Goal: Check status: Check status

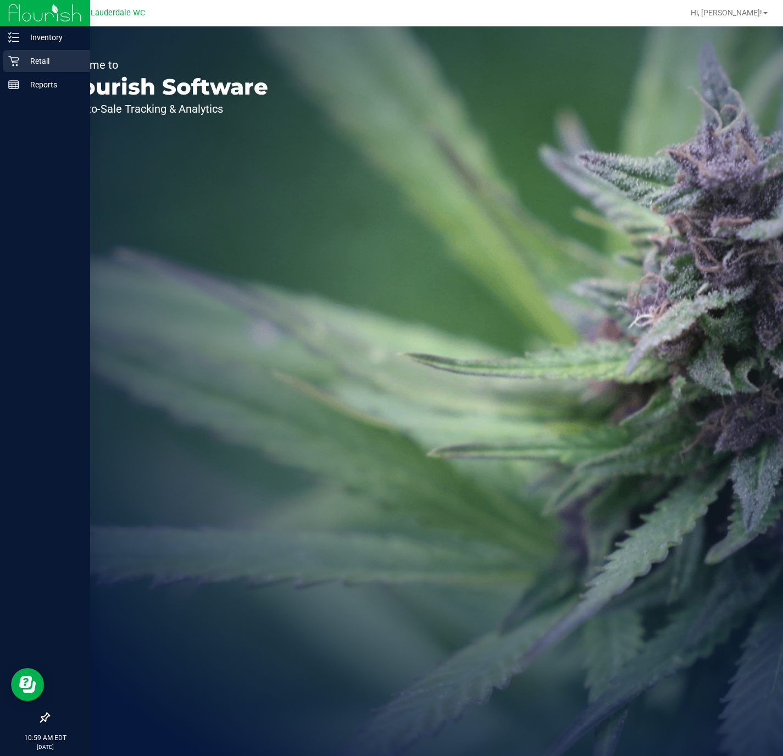
click at [43, 58] on p "Retail" at bounding box center [52, 60] width 66 height 13
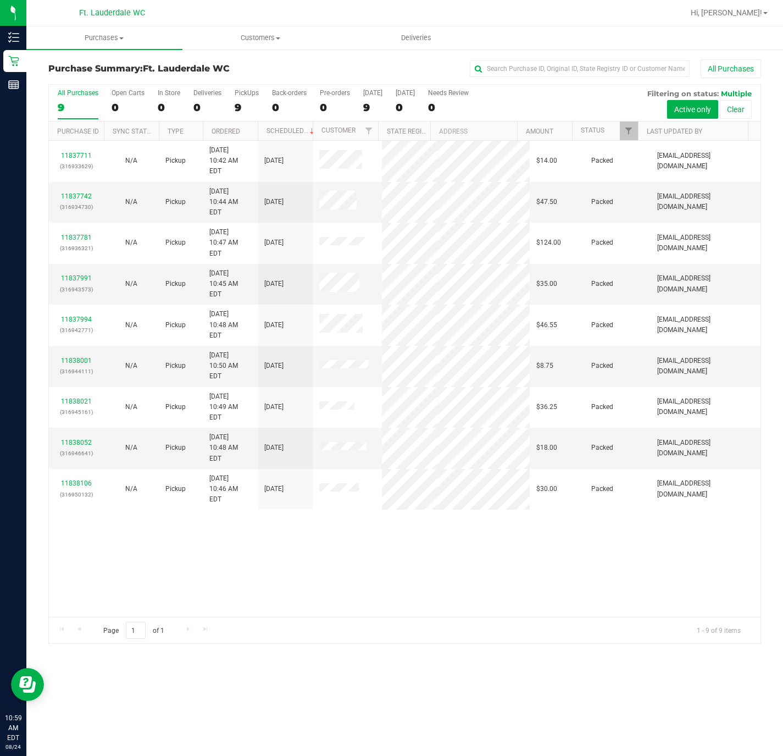
click at [642, 129] on th "Last Updated By" at bounding box center [693, 131] width 110 height 19
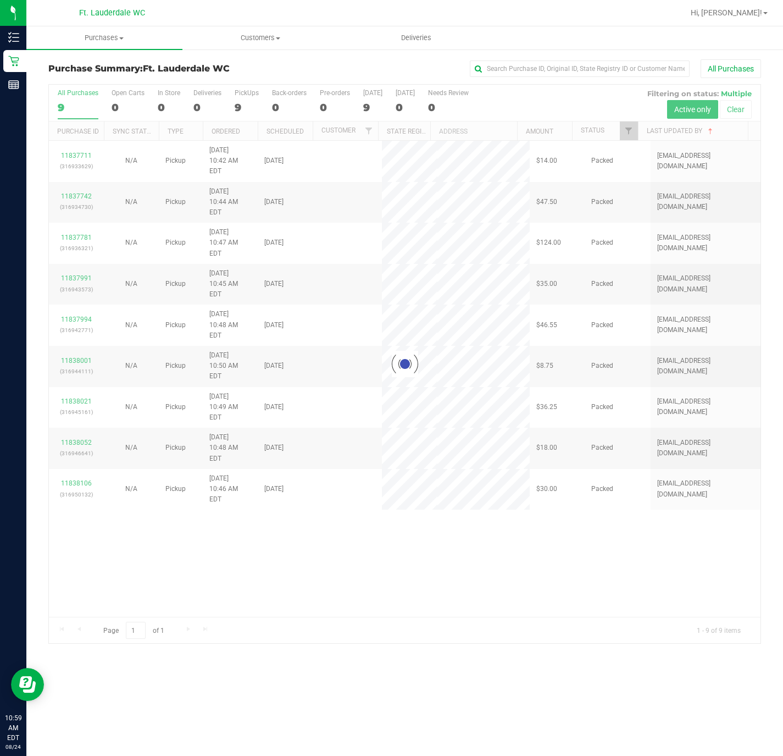
click at [627, 133] on div at bounding box center [405, 364] width 712 height 559
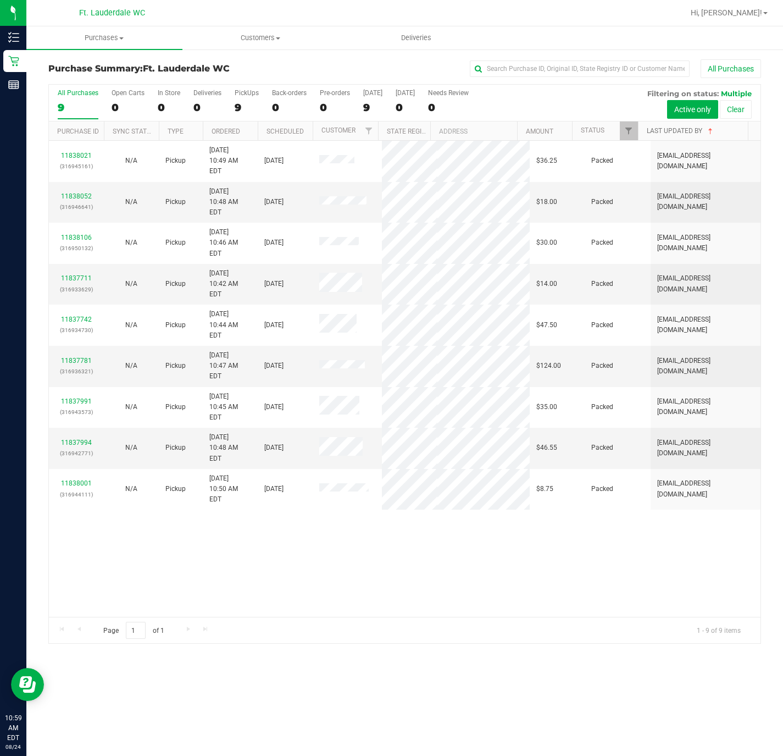
click at [670, 132] on link "Last Updated By" at bounding box center [681, 131] width 68 height 8
click at [626, 133] on span "Filter" at bounding box center [629, 130] width 9 height 9
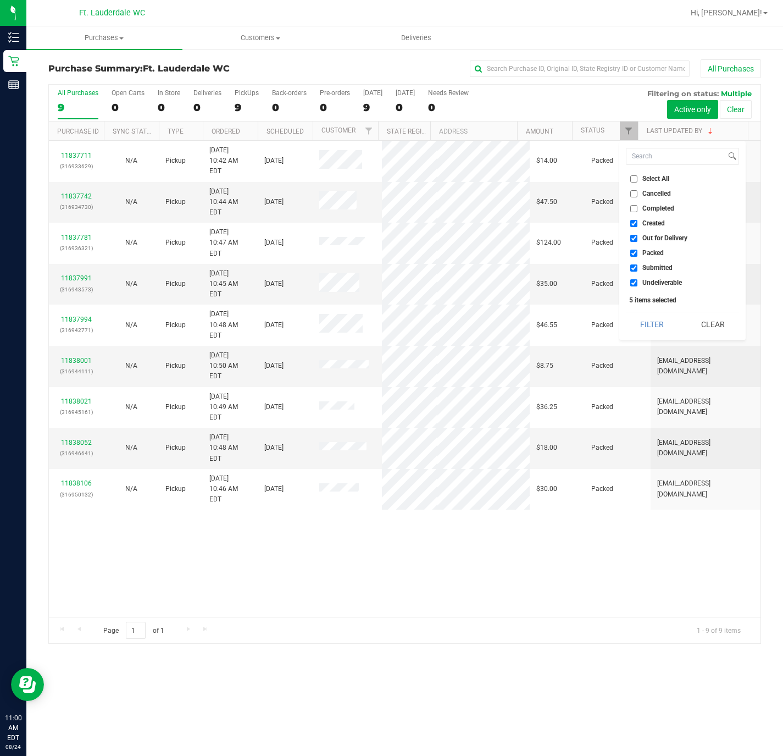
click at [645, 222] on span "Created" at bounding box center [654, 223] width 23 height 7
click at [638, 222] on input "Created" at bounding box center [634, 223] width 7 height 7
checkbox input "false"
click at [649, 236] on span "Out for Delivery" at bounding box center [665, 238] width 45 height 7
click at [638, 236] on input "Out for Delivery" at bounding box center [634, 238] width 7 height 7
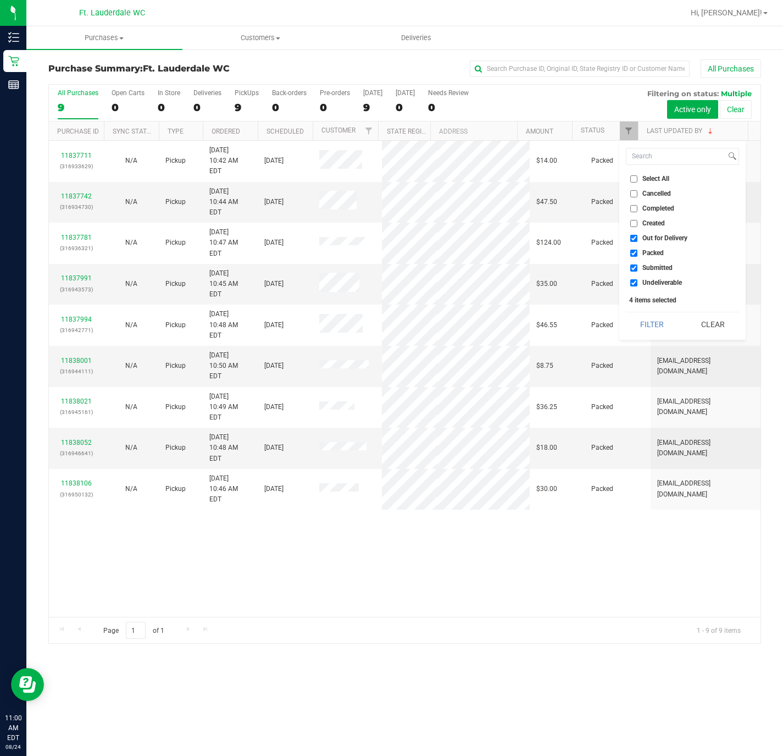
checkbox input "false"
click at [656, 256] on span "Packed" at bounding box center [653, 253] width 21 height 7
click at [638, 257] on input "Packed" at bounding box center [634, 253] width 7 height 7
checkbox input "false"
click at [655, 284] on span "Undeliverable" at bounding box center [663, 282] width 40 height 7
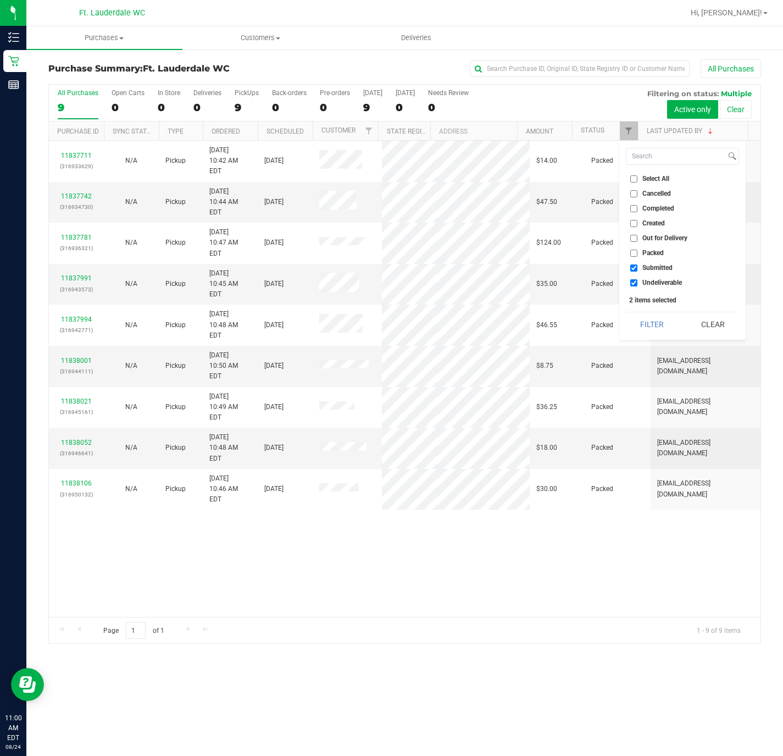
click at [638, 284] on input "Undeliverable" at bounding box center [634, 282] width 7 height 7
checkbox input "false"
click at [645, 322] on button "Filter" at bounding box center [652, 324] width 53 height 24
